Goal: Communication & Community: Answer question/provide support

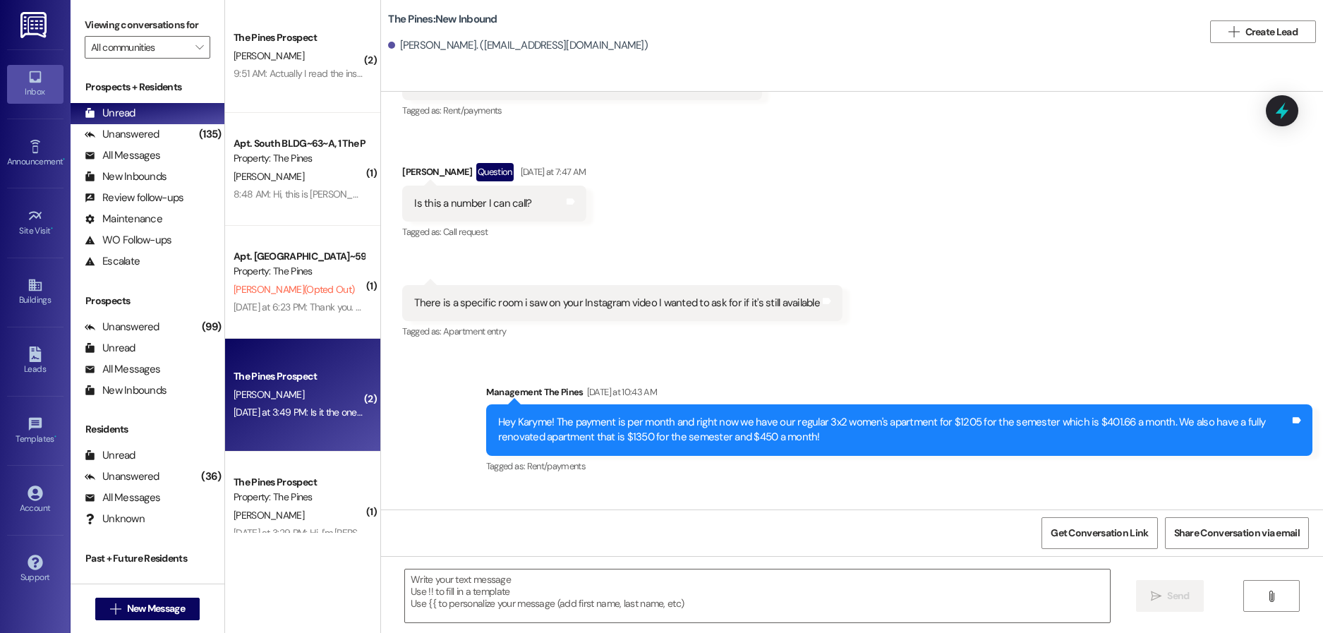
scroll to position [574, 0]
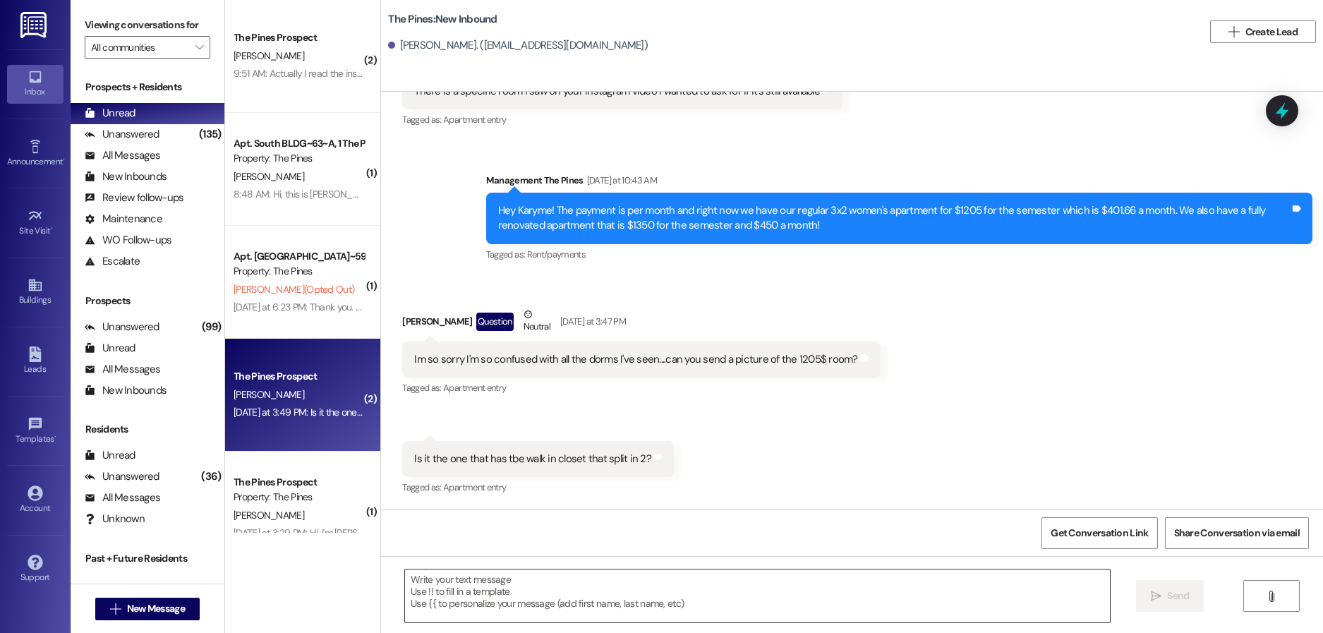
click at [587, 589] on textarea at bounding box center [757, 596] width 705 height 53
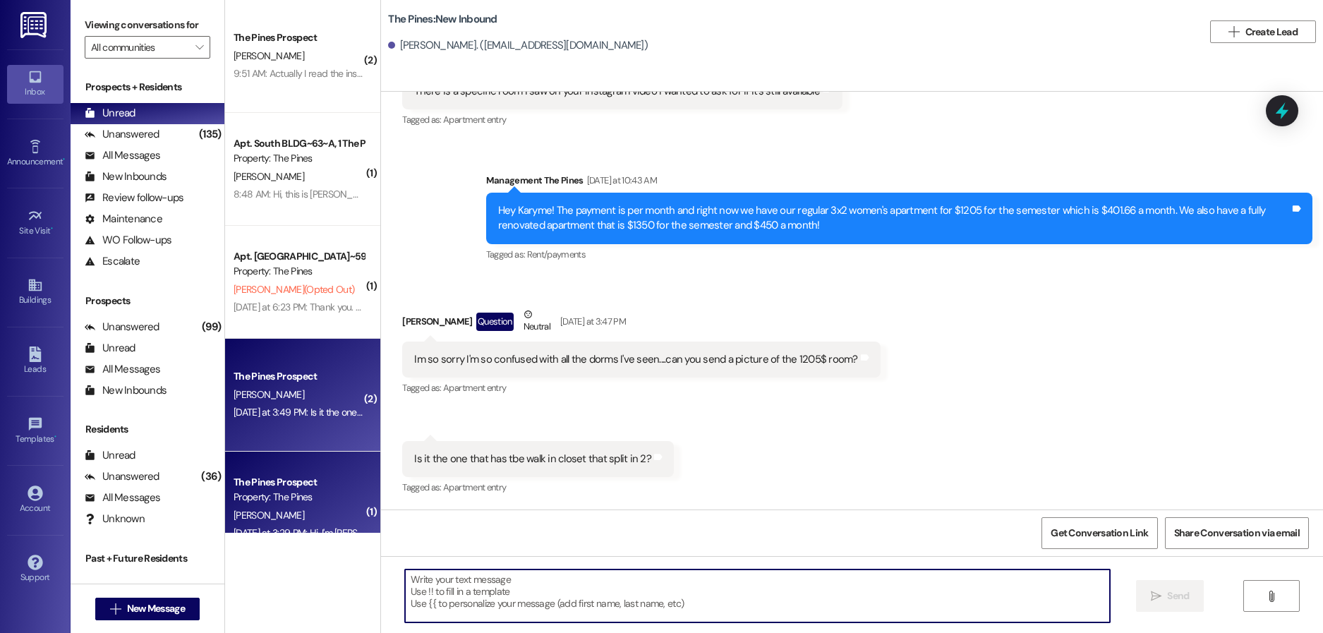
click at [330, 539] on div "( 2 ) The Pines Prospect [PERSON_NAME] 9:51 AM: Actually I read the insurance a…" at bounding box center [302, 316] width 155 height 633
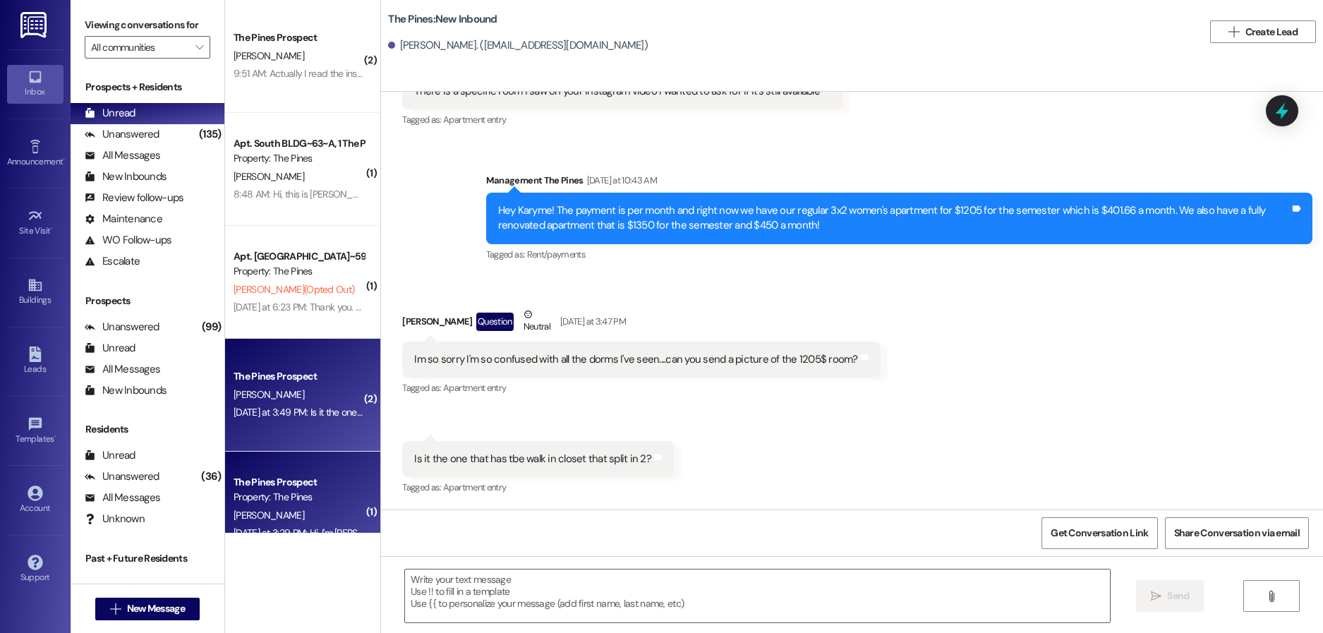
drag, startPoint x: 265, startPoint y: 498, endPoint x: 273, endPoint y: 507, distance: 12.0
click at [273, 507] on div "The Pines Prospect Property: The Pines [PERSON_NAME] [DATE] at 3:29 PM: Hi, I'm…" at bounding box center [302, 508] width 155 height 113
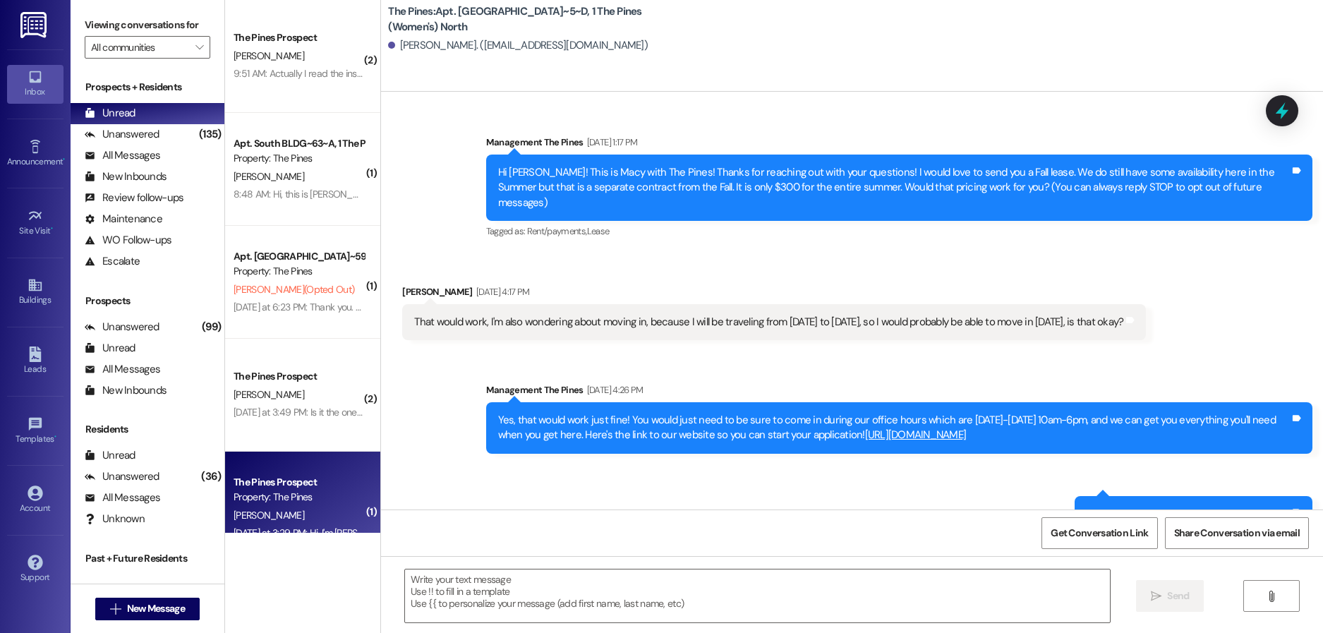
scroll to position [43477, 0]
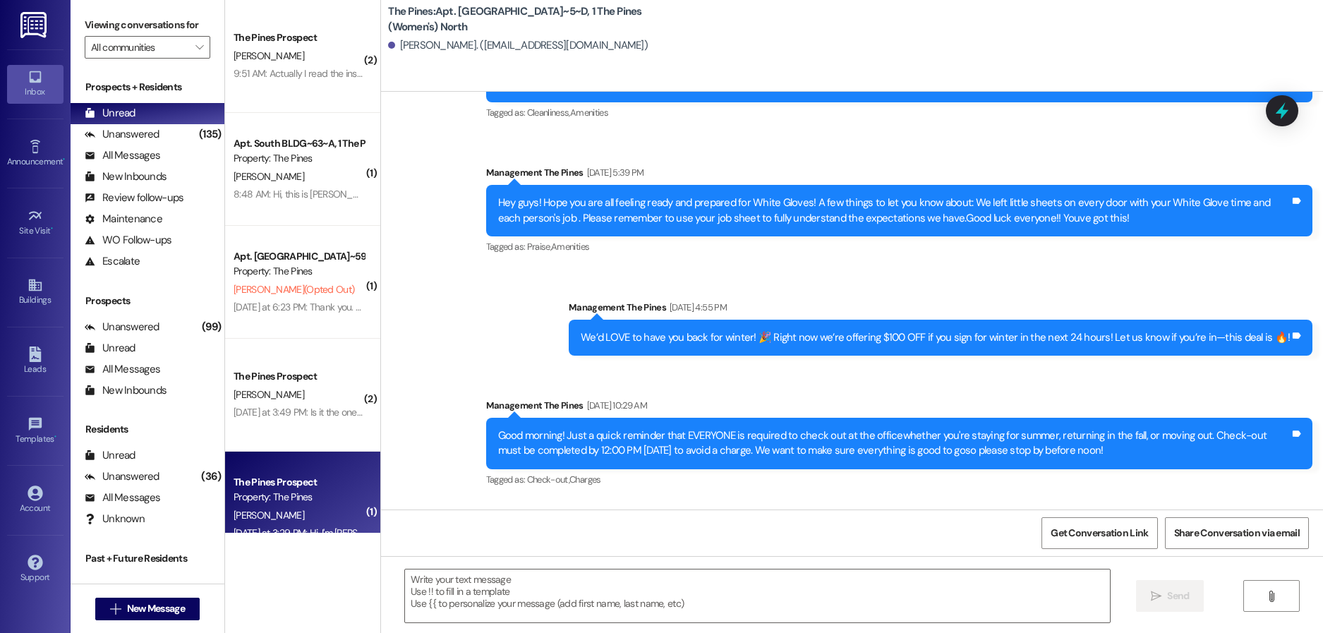
drag, startPoint x: 1123, startPoint y: 375, endPoint x: 1313, endPoint y: 630, distance: 318.3
click at [1313, 632] on html "Inbox Go to Inbox Announcement • Send A Text Announcement Site Visit • Go to Si…" at bounding box center [661, 316] width 1323 height 633
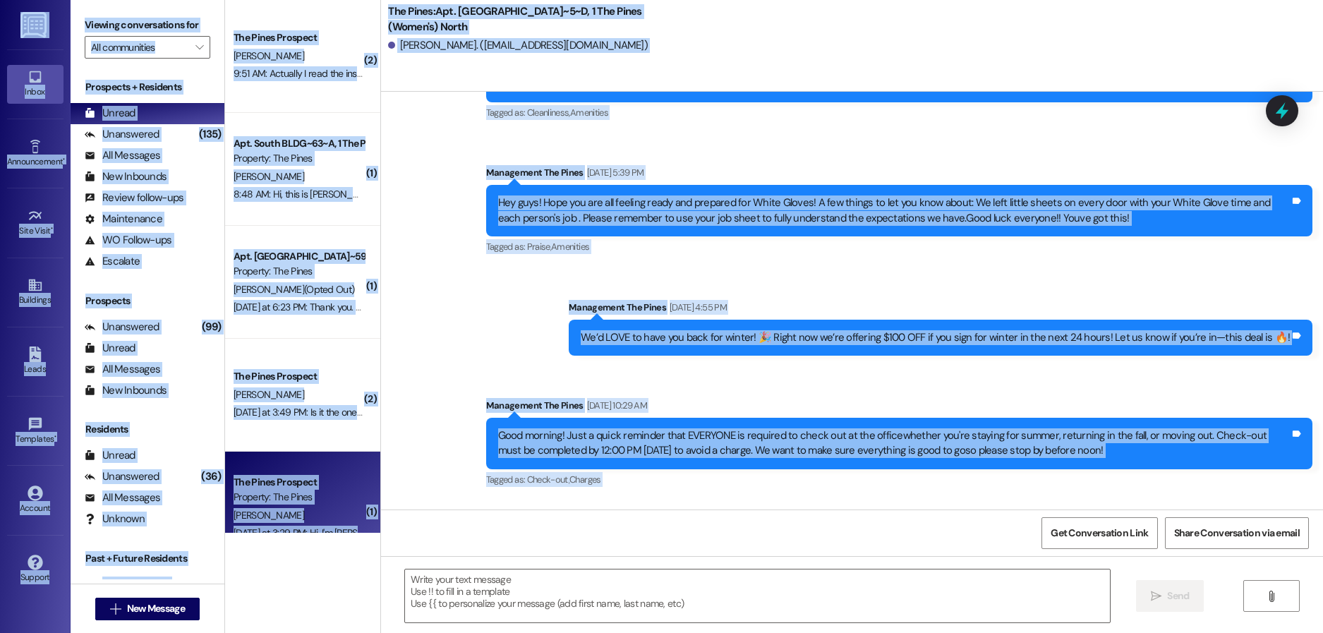
click at [694, 16] on div "The Pines: Apt. North BLDG~5~D, 1 The Pines (Women's) North [PERSON_NAME]. ([EM…" at bounding box center [855, 32] width 935 height 56
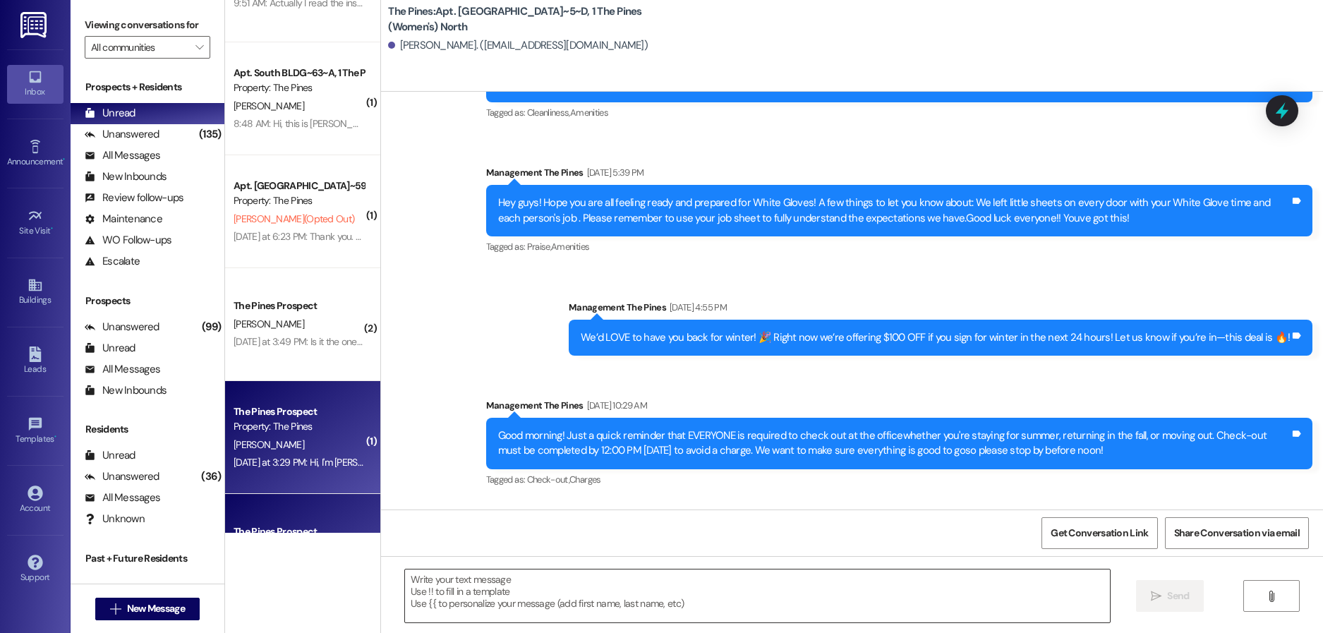
click at [444, 585] on textarea at bounding box center [757, 596] width 705 height 53
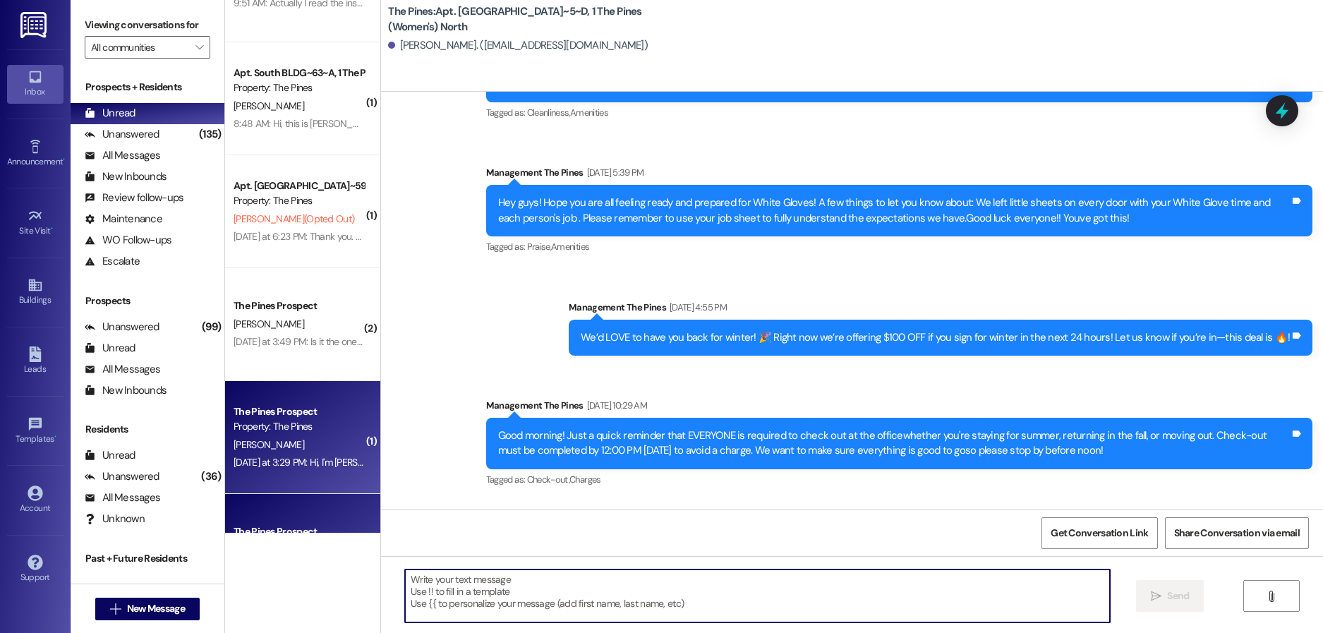
click at [769, 601] on textarea at bounding box center [757, 596] width 705 height 53
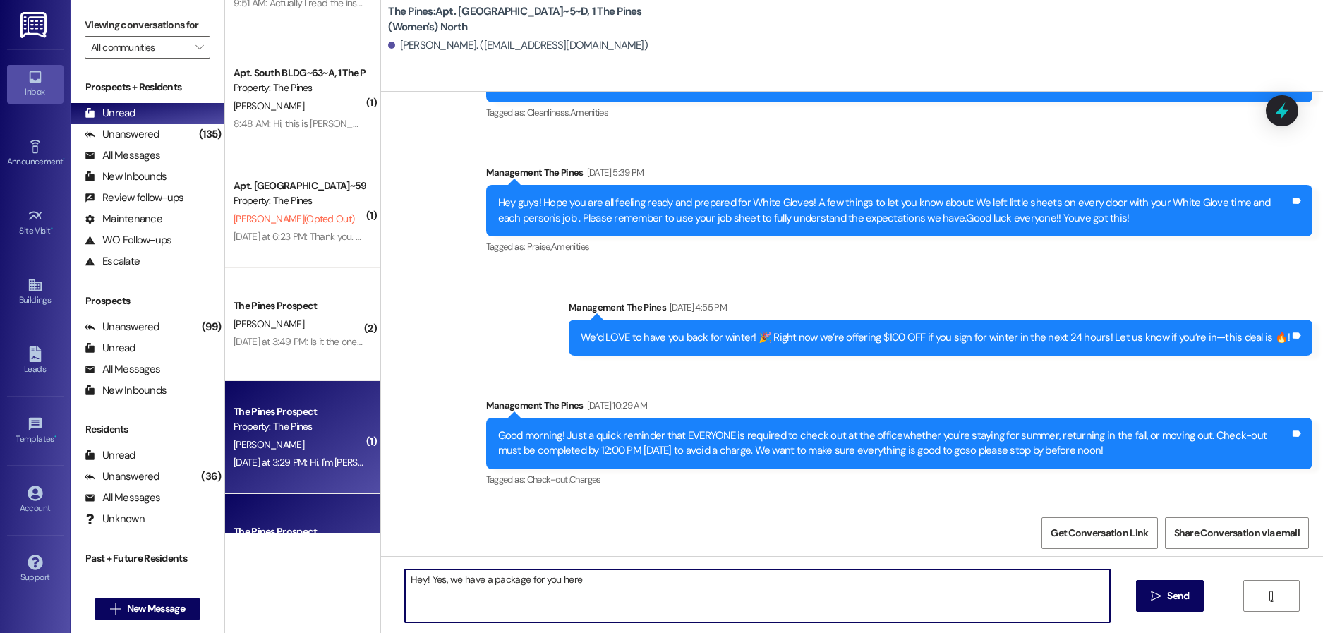
type textarea "Hey! Yes, we have a package for you here!"
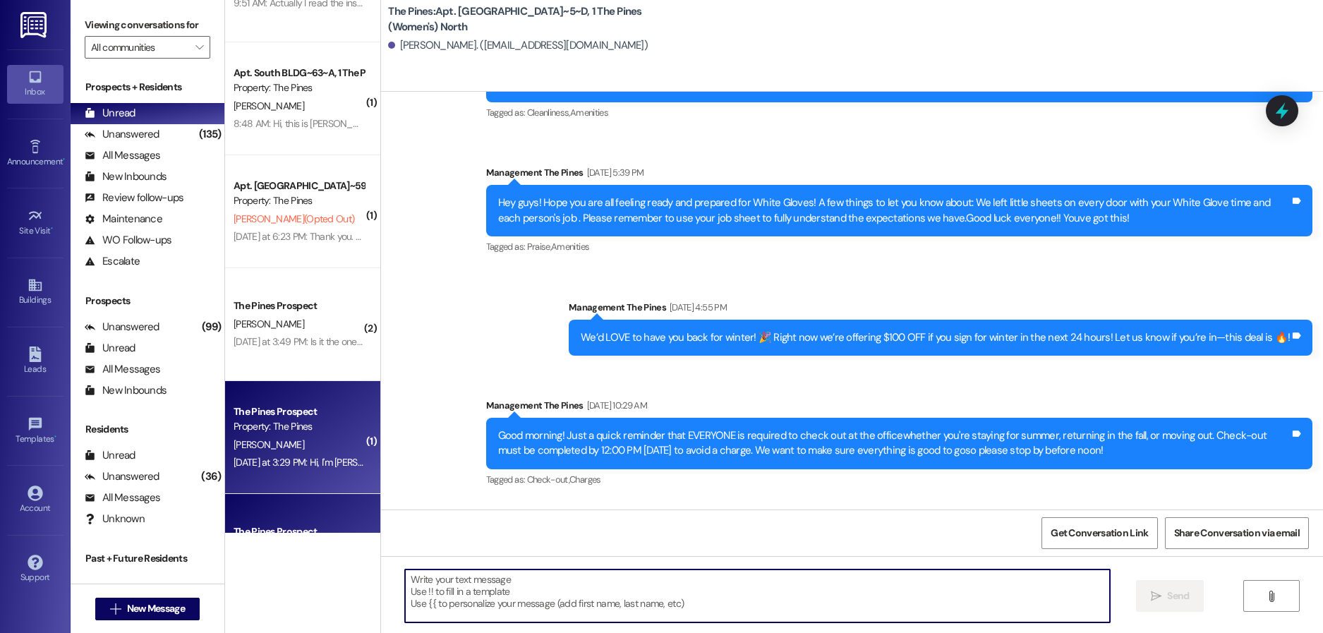
scroll to position [43477, 0]
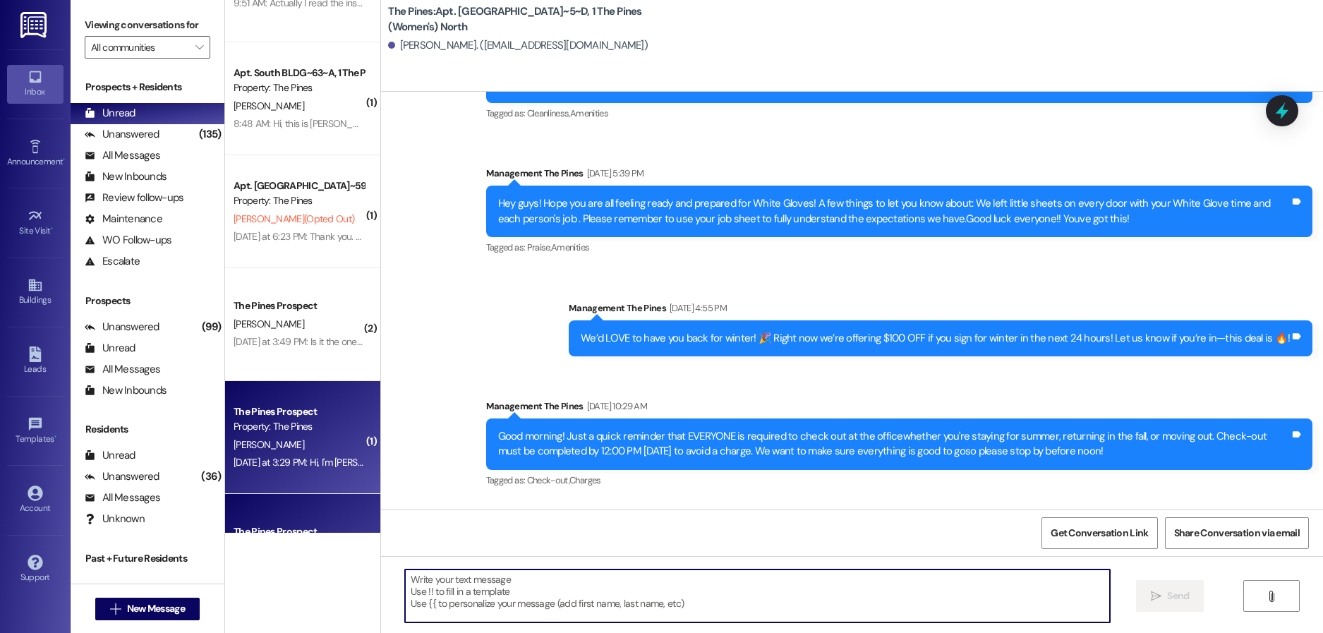
drag, startPoint x: 690, startPoint y: 611, endPoint x: 618, endPoint y: 670, distance: 93.3
click at [618, 632] on html "Inbox Go to Inbox Announcement • Send A Text Announcement Site Visit • Go to Si…" at bounding box center [661, 316] width 1323 height 633
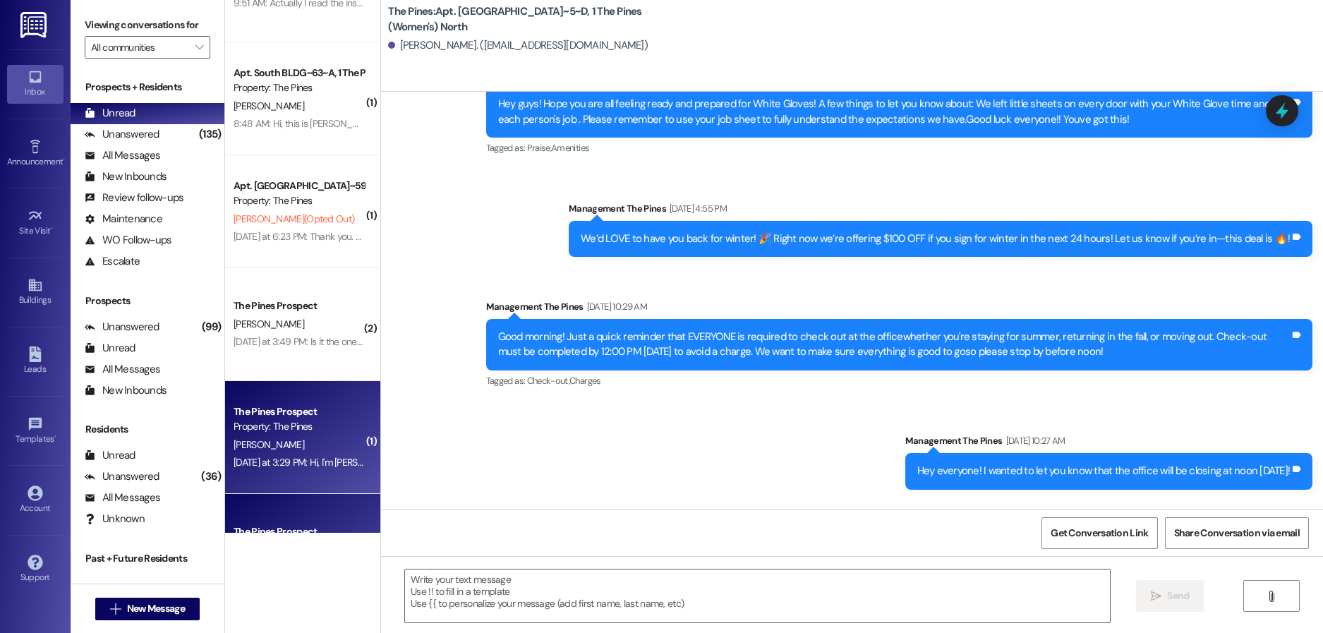
click at [734, 500] on div "Received via SMS [PERSON_NAME] Question [DATE] at 3:29 PM Hi, I'm [PERSON_NAME]…" at bounding box center [852, 568] width 942 height 137
